Goal: Book appointment/travel/reservation

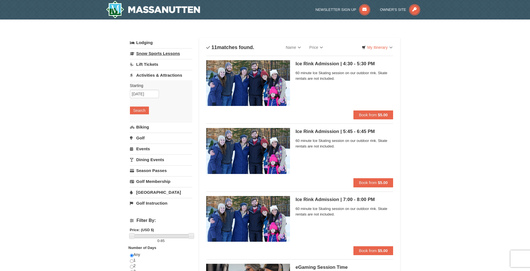
click at [160, 54] on link "Snow Sports Lessons" at bounding box center [161, 53] width 62 height 10
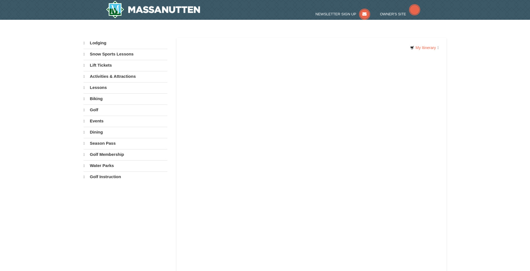
select select "10"
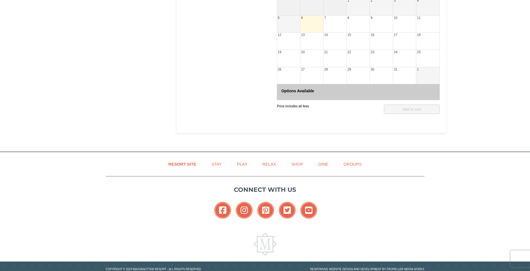
scroll to position [28, 0]
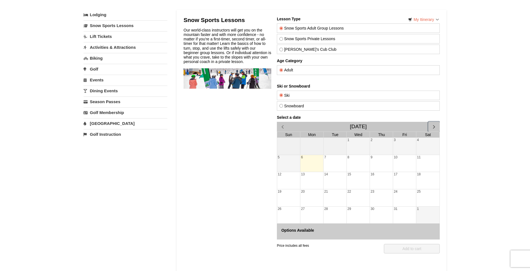
click at [435, 128] on span "button" at bounding box center [434, 127] width 6 height 6
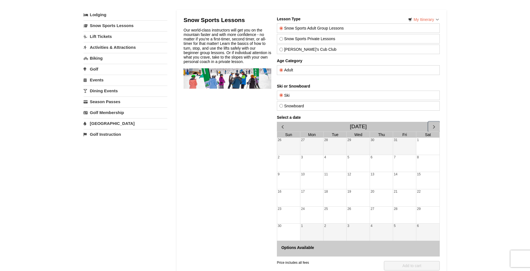
click at [435, 128] on span "button" at bounding box center [434, 127] width 6 height 6
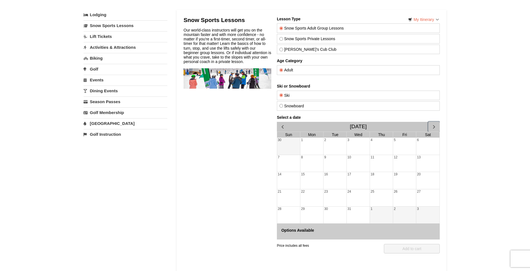
click at [420, 148] on div "6" at bounding box center [427, 146] width 23 height 17
click at [396, 146] on div "5" at bounding box center [404, 146] width 23 height 17
click at [419, 147] on div "6" at bounding box center [427, 146] width 23 height 17
click at [280, 106] on input "Snowboard" at bounding box center [281, 106] width 4 height 4
radio input "true"
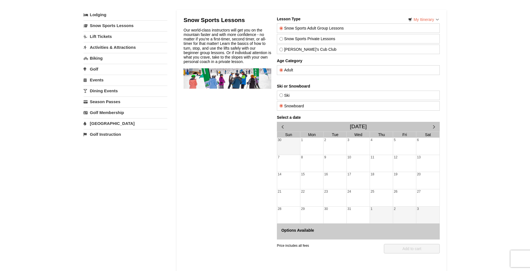
click at [425, 148] on div "6" at bounding box center [427, 146] width 23 height 17
click at [281, 39] on input "Snow Sports Private Lessons" at bounding box center [281, 39] width 4 height 4
radio input "true"
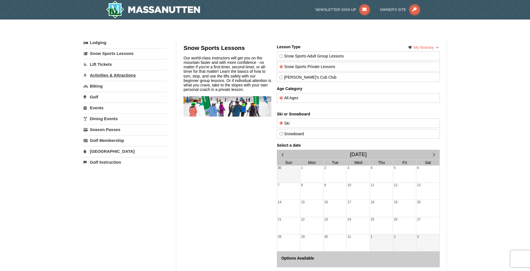
click at [103, 75] on link "Activities & Attractions" at bounding box center [126, 75] width 84 height 10
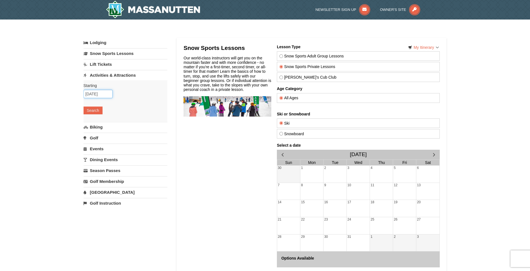
click at [96, 92] on input "10/06/2025" at bounding box center [98, 94] width 29 height 8
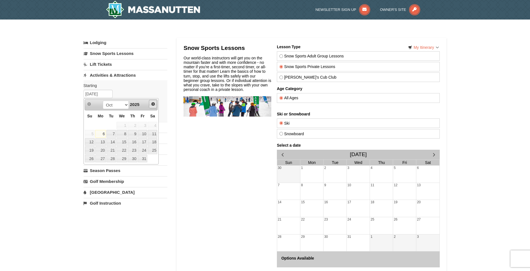
click at [155, 104] on link "Next" at bounding box center [153, 104] width 8 height 8
click at [147, 125] on link "5" at bounding box center [142, 126] width 9 height 8
type input "[DATE]"
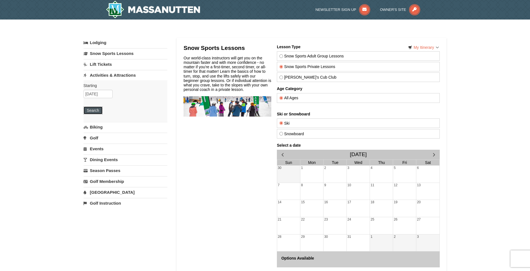
click at [93, 110] on button "Search" at bounding box center [93, 111] width 19 height 8
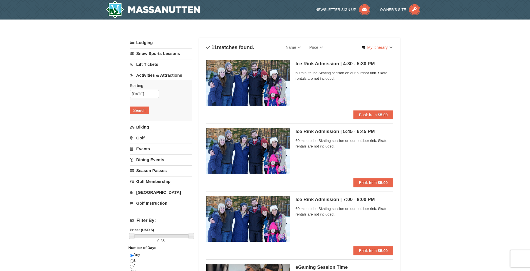
click at [154, 66] on link "Lift Tickets" at bounding box center [161, 64] width 62 height 10
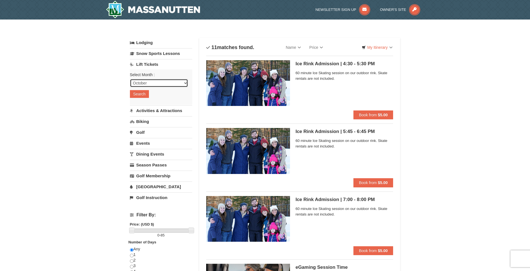
click at [183, 83] on select "October November December January February March April May June July August Sep…" at bounding box center [159, 83] width 58 height 8
select select "12"
click at [130, 79] on select "October November December January February March April May June July August Sep…" at bounding box center [159, 83] width 58 height 8
click at [141, 94] on button "Search" at bounding box center [139, 94] width 19 height 8
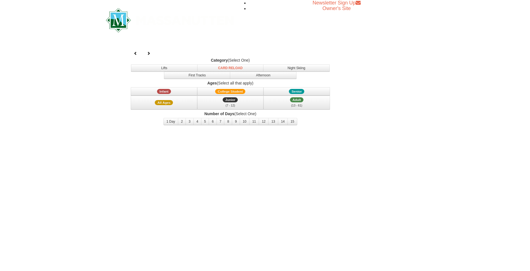
select select "12"
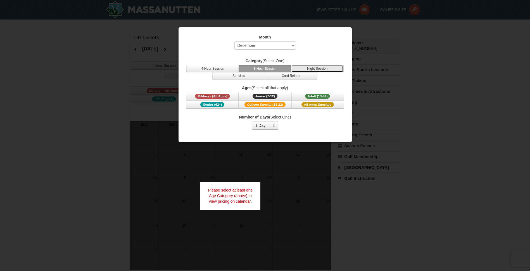
click at [334, 69] on button "Night Session" at bounding box center [317, 68] width 53 height 7
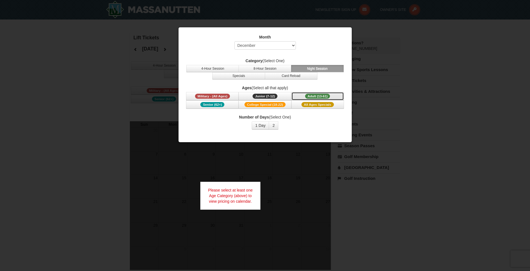
click at [314, 97] on span "Adult (13-61)" at bounding box center [317, 96] width 25 height 5
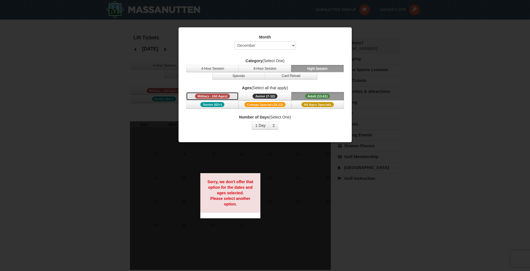
click at [211, 98] on span "Military - (All Ages)" at bounding box center [212, 96] width 35 height 5
click at [262, 126] on button "1 Day" at bounding box center [261, 126] width 18 height 8
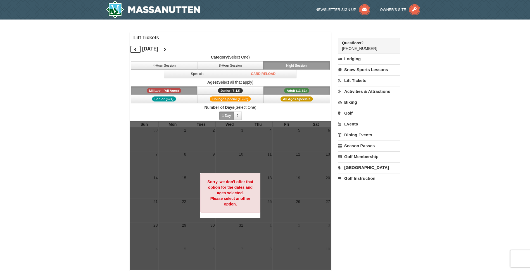
click at [134, 48] on icon at bounding box center [136, 49] width 4 height 4
click at [151, 9] on img at bounding box center [153, 10] width 94 height 18
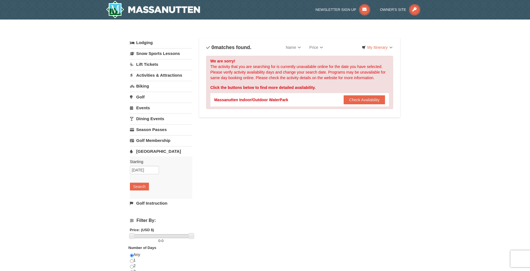
click at [147, 108] on link "Events" at bounding box center [161, 108] width 62 height 10
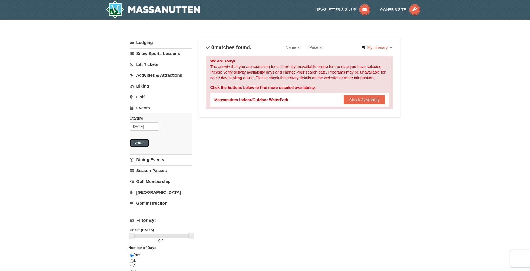
click at [144, 141] on button "Search" at bounding box center [139, 143] width 19 height 8
